Goal: Find contact information: Find contact information

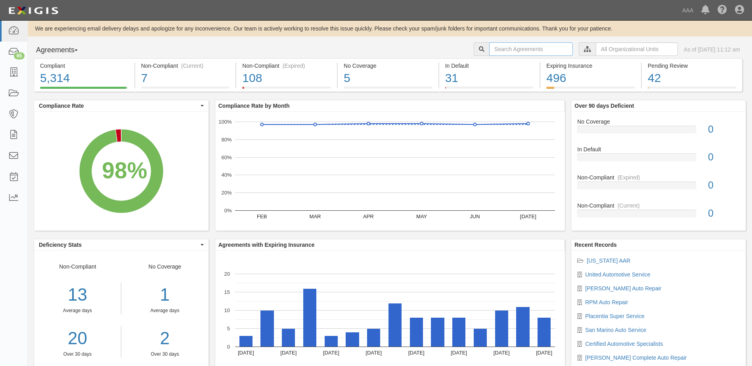
click at [514, 48] on input "text" at bounding box center [531, 48] width 84 height 13
type input "auto car"
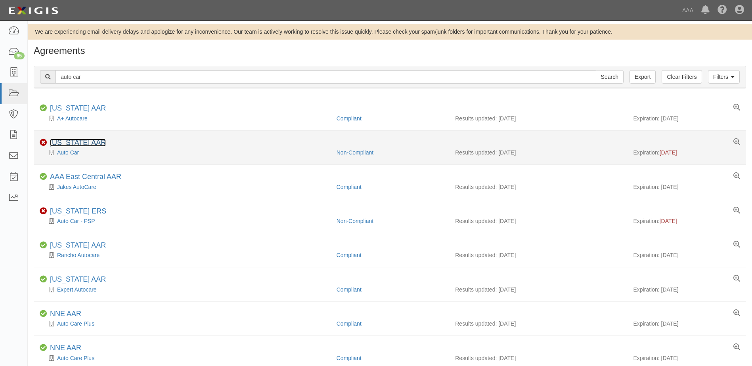
click at [90, 141] on link "[US_STATE] AAR" at bounding box center [78, 143] width 56 height 8
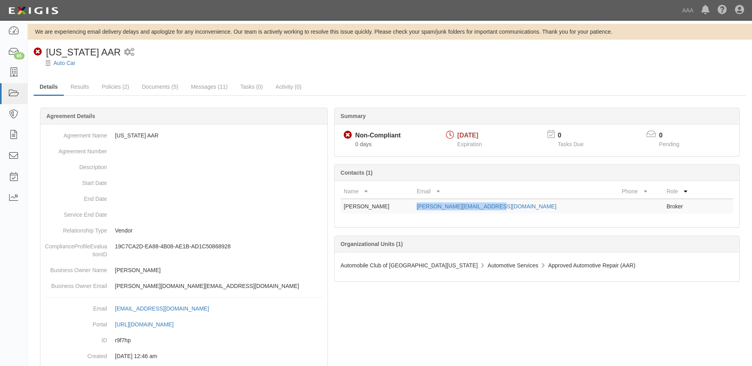
drag, startPoint x: 504, startPoint y: 207, endPoint x: 428, endPoint y: 211, distance: 76.6
click at [428, 211] on td "[PERSON_NAME][EMAIL_ADDRESS][DOMAIN_NAME]" at bounding box center [516, 206] width 205 height 15
copy link "[PERSON_NAME][EMAIL_ADDRESS][DOMAIN_NAME]"
